Goal: Navigation & Orientation: Find specific page/section

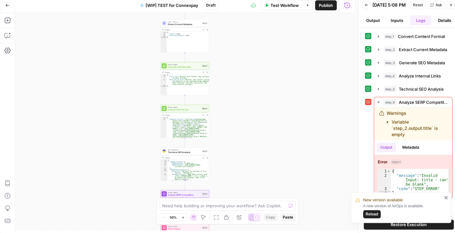
click at [9, 7] on icon "button" at bounding box center [7, 5] width 4 height 4
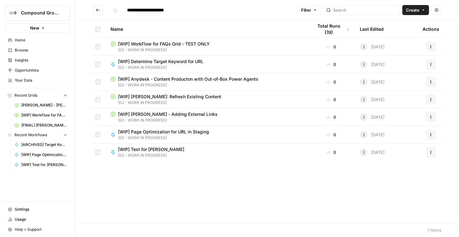
click at [23, 61] on span "Insights" at bounding box center [41, 60] width 52 height 6
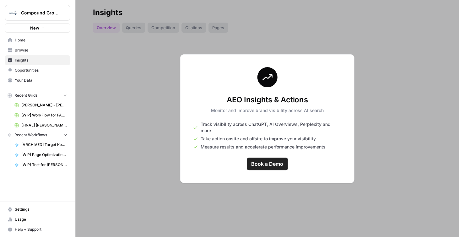
click at [149, 99] on div at bounding box center [267, 118] width 384 height 237
click at [20, 73] on span "Opportunities" at bounding box center [41, 70] width 52 height 6
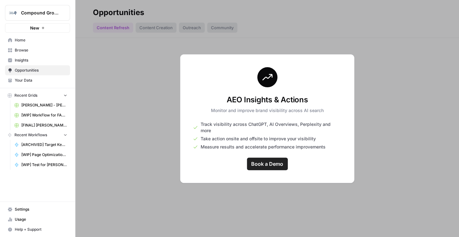
click at [26, 81] on span "Your Data" at bounding box center [41, 81] width 52 height 6
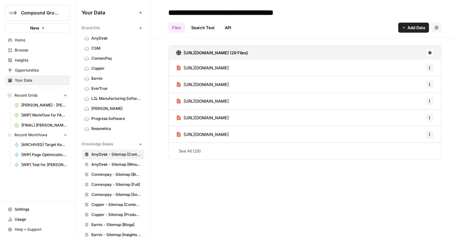
click at [20, 41] on span "Home" at bounding box center [41, 40] width 52 height 6
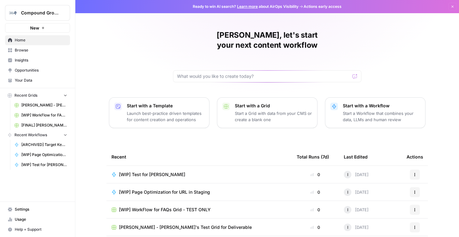
click at [44, 52] on span "Browse" at bounding box center [41, 50] width 52 height 6
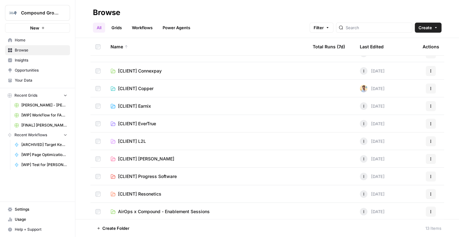
scroll to position [65, 0]
click at [181, 160] on link "[CLIENT] [PERSON_NAME]" at bounding box center [206, 158] width 192 height 6
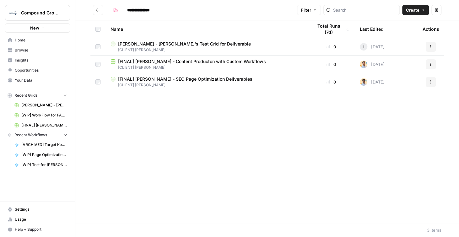
click at [25, 42] on span "Home" at bounding box center [41, 40] width 52 height 6
